Goal: Transaction & Acquisition: Obtain resource

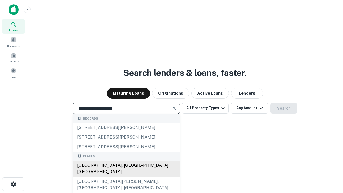
click at [126, 177] on div "Santa Monica, CA, USA" at bounding box center [126, 169] width 107 height 16
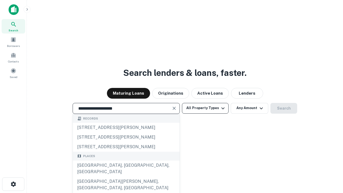
type input "**********"
click at [205, 108] on button "All Property Types" at bounding box center [205, 108] width 47 height 11
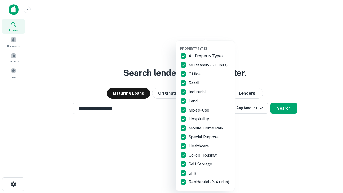
click at [210, 45] on button "button" at bounding box center [209, 45] width 59 height 0
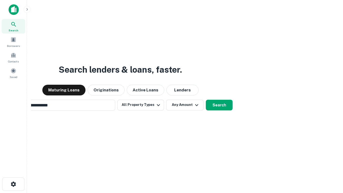
scroll to position [8, 0]
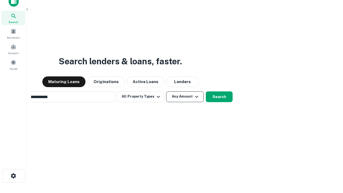
click at [166, 91] on button "Any Amount" at bounding box center [185, 96] width 38 height 11
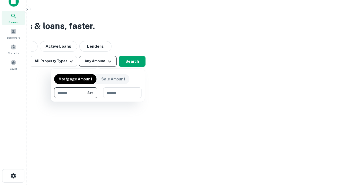
scroll to position [9, 0]
type input "*******"
click at [98, 98] on button "button" at bounding box center [97, 98] width 87 height 0
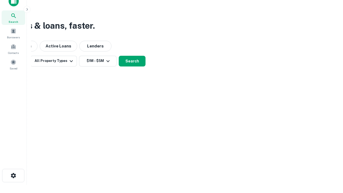
scroll to position [8, 0]
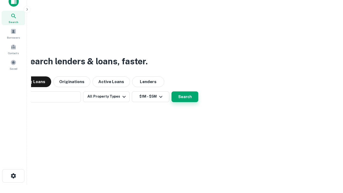
click at [172, 91] on button "Search" at bounding box center [185, 96] width 27 height 11
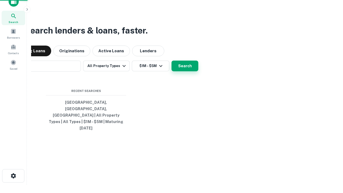
scroll to position [9, 0]
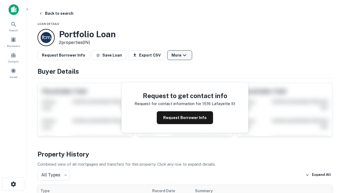
click at [180, 55] on button "More" at bounding box center [179, 55] width 25 height 10
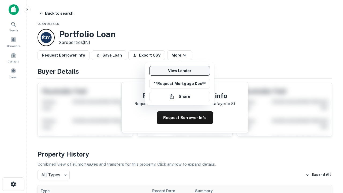
click at [180, 71] on link "View Lender" at bounding box center [179, 71] width 61 height 10
